Goal: Check status: Check status

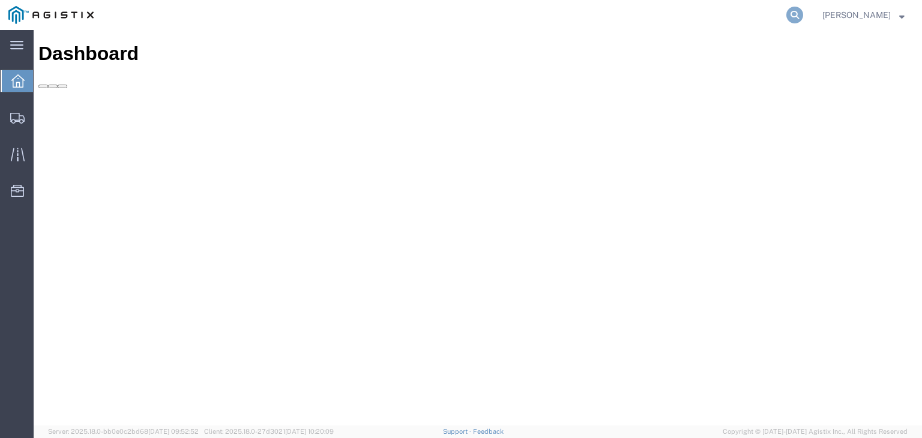
click at [803, 21] on icon at bounding box center [794, 15] width 17 height 17
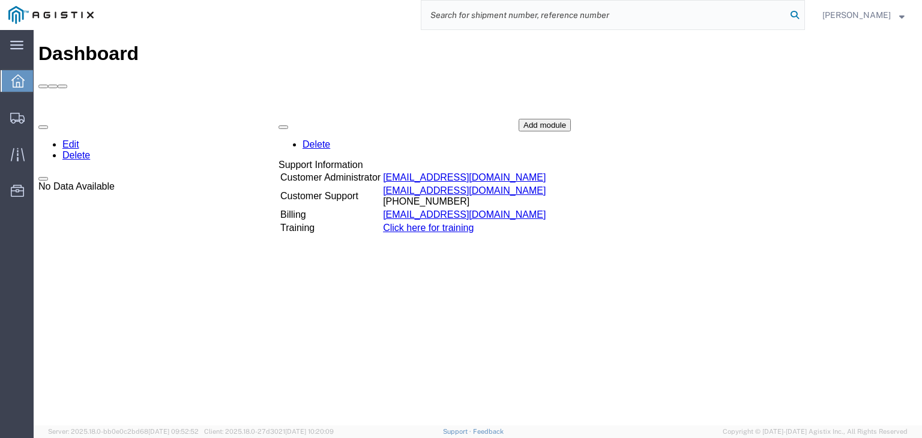
paste input "56759595"
type input "56759595"
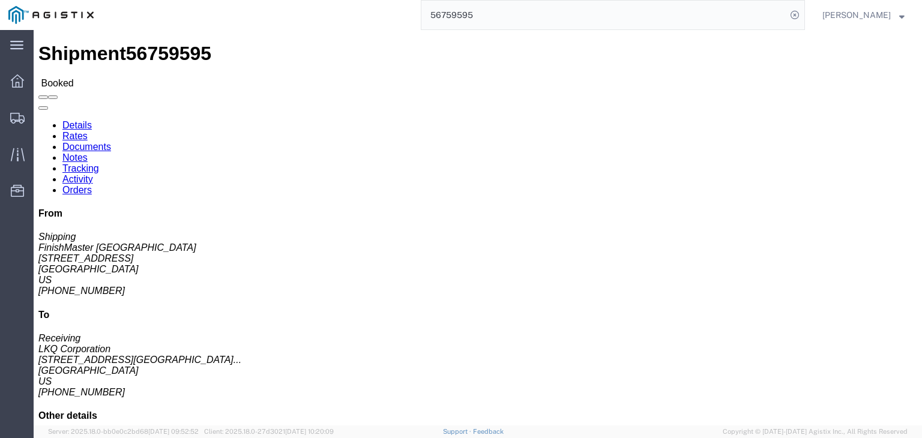
click link "Rates"
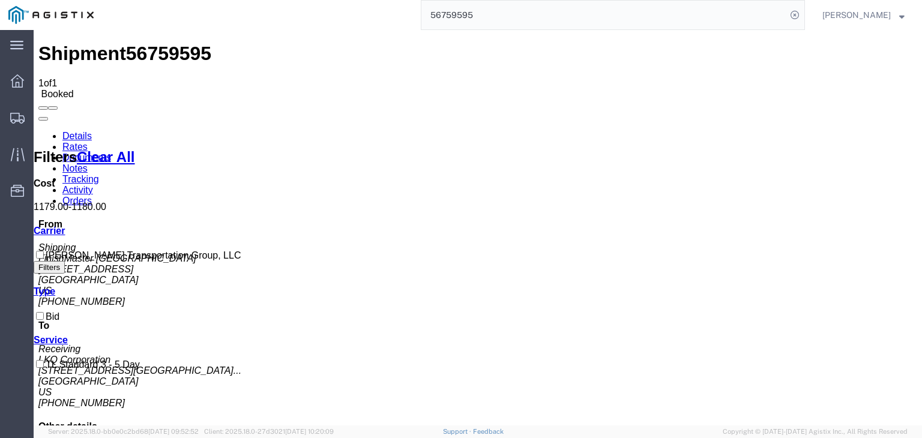
click at [88, 163] on link "Notes" at bounding box center [74, 168] width 25 height 10
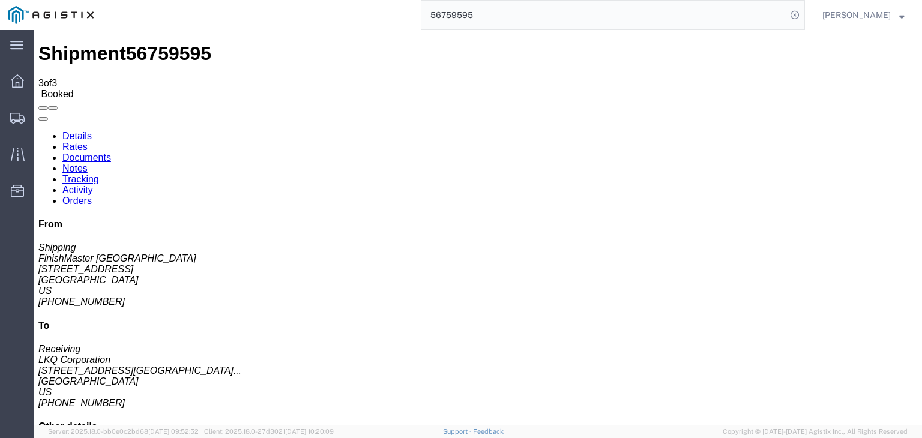
click at [77, 131] on link "Details" at bounding box center [76, 136] width 29 height 10
click button "button"
